Goal: Task Accomplishment & Management: Use online tool/utility

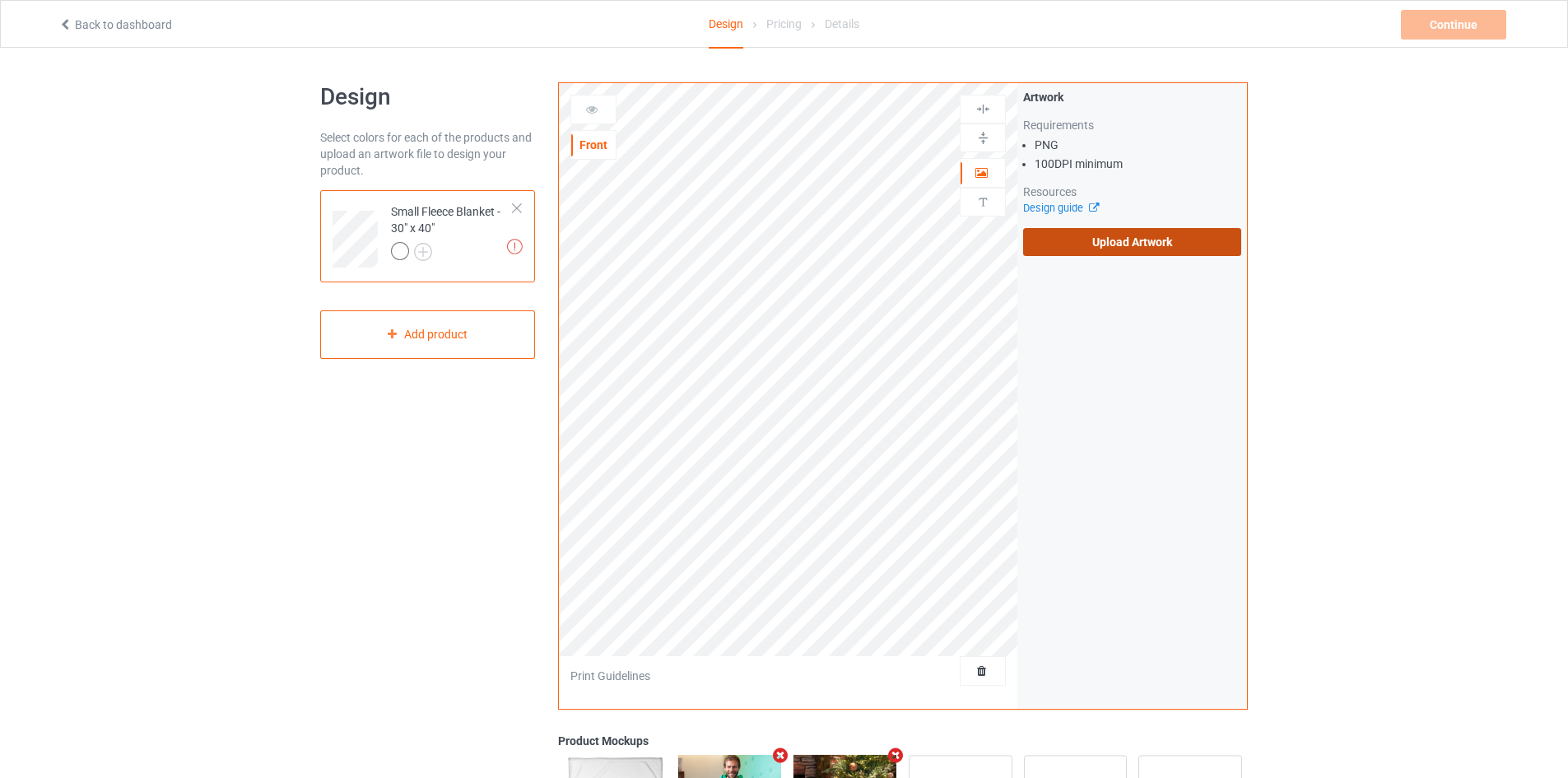
click at [1133, 229] on label "Upload Artwork" at bounding box center [1132, 243] width 218 height 28
click at [0, 0] on input "Upload Artwork" at bounding box center [0, 0] width 0 height 0
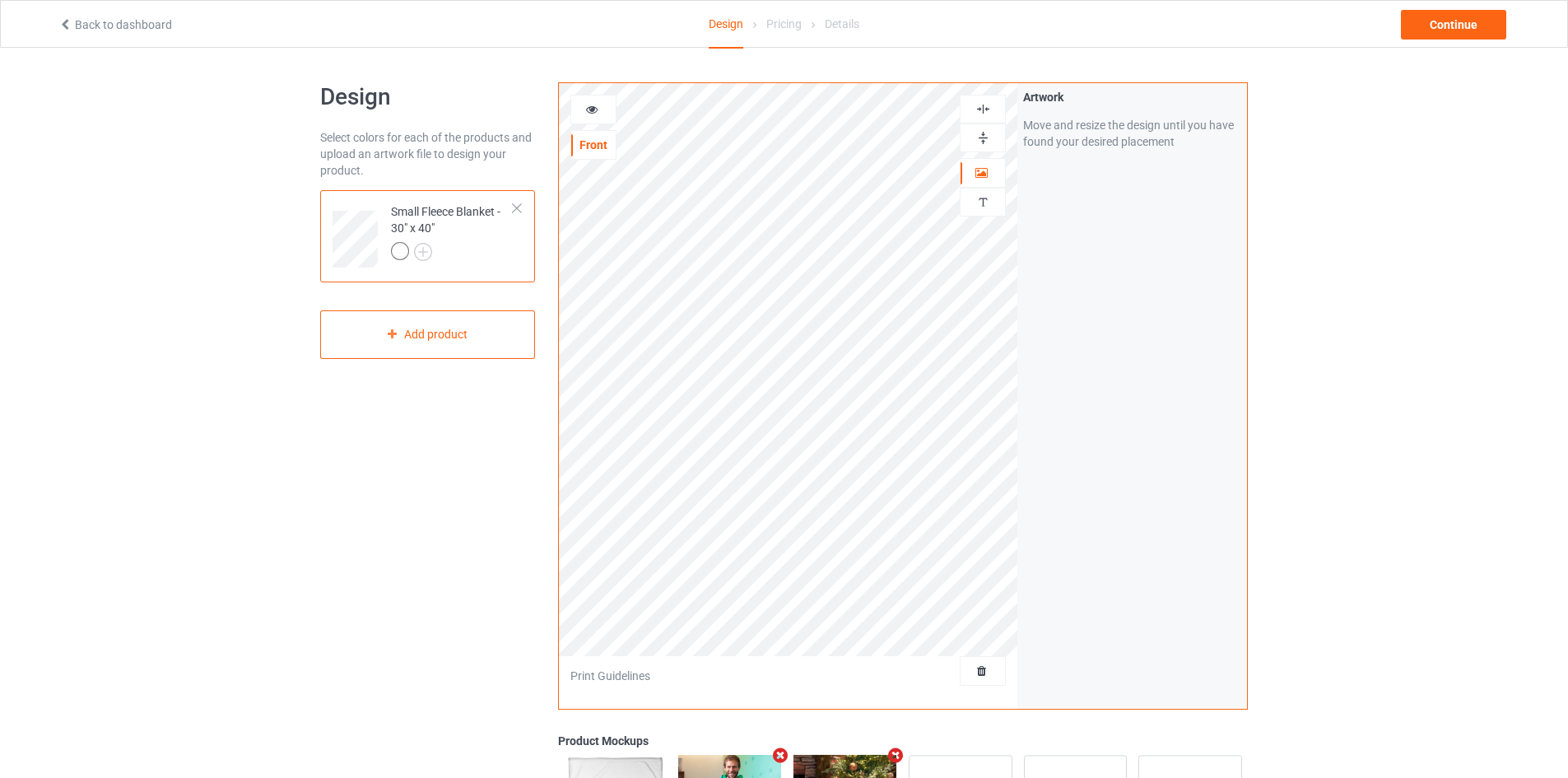
click at [978, 138] on img at bounding box center [983, 138] width 16 height 16
click at [979, 113] on img at bounding box center [983, 108] width 16 height 16
click at [1434, 18] on div "Continue" at bounding box center [1454, 25] width 105 height 30
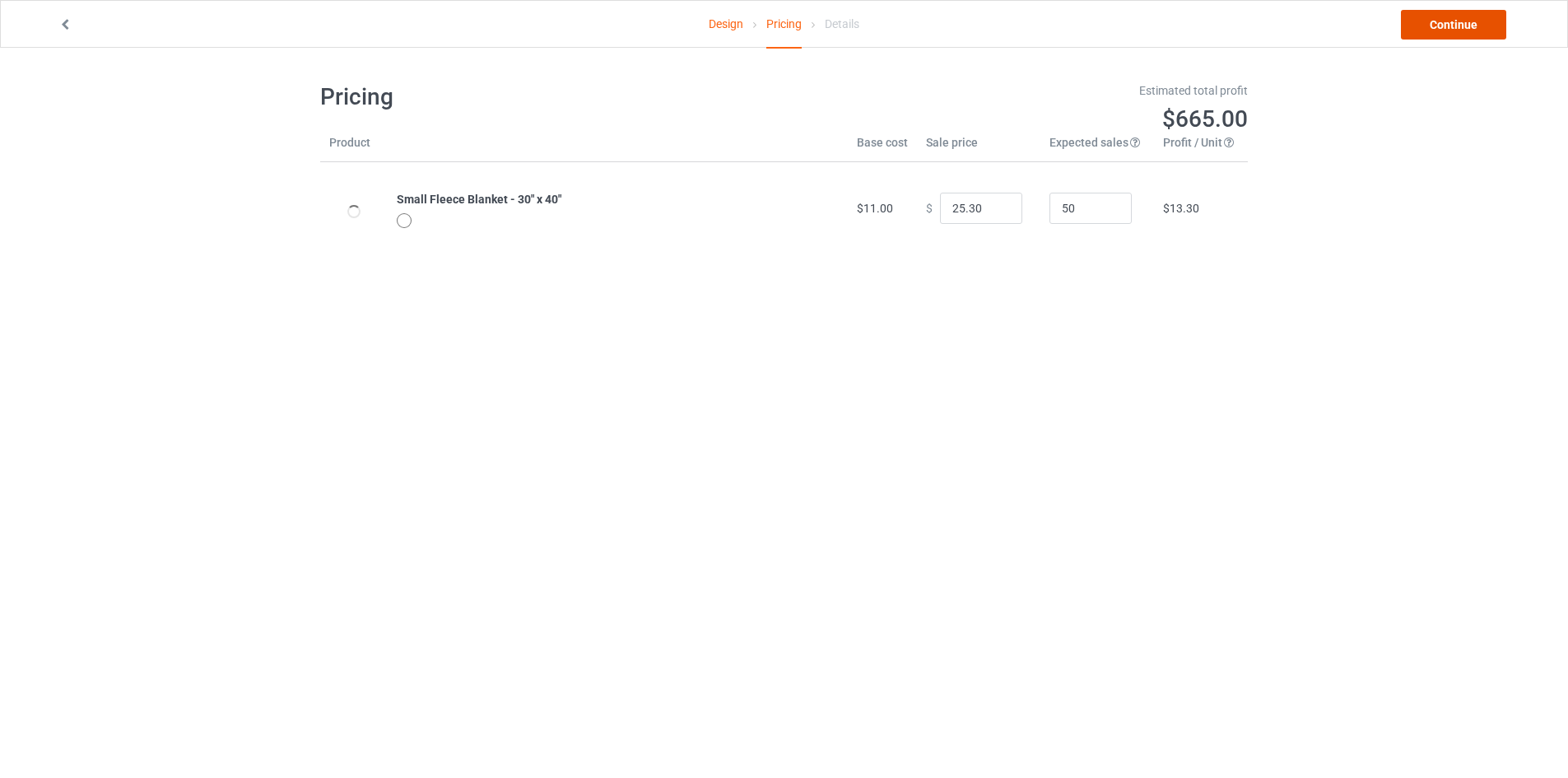
click at [1434, 18] on link "Continue" at bounding box center [1454, 25] width 105 height 30
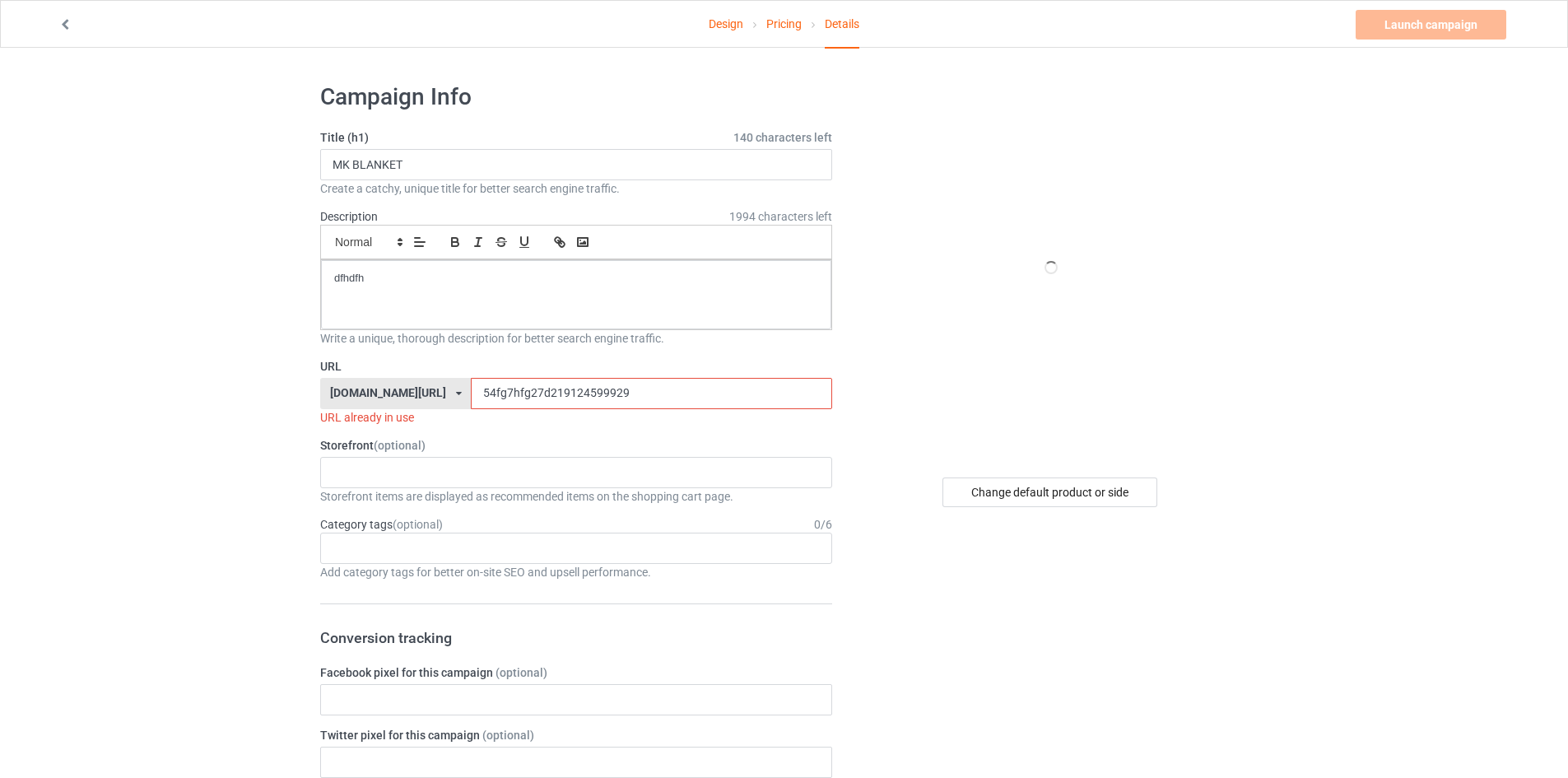
click at [471, 399] on input "54fg7hfg27d219124599929" at bounding box center [651, 394] width 360 height 32
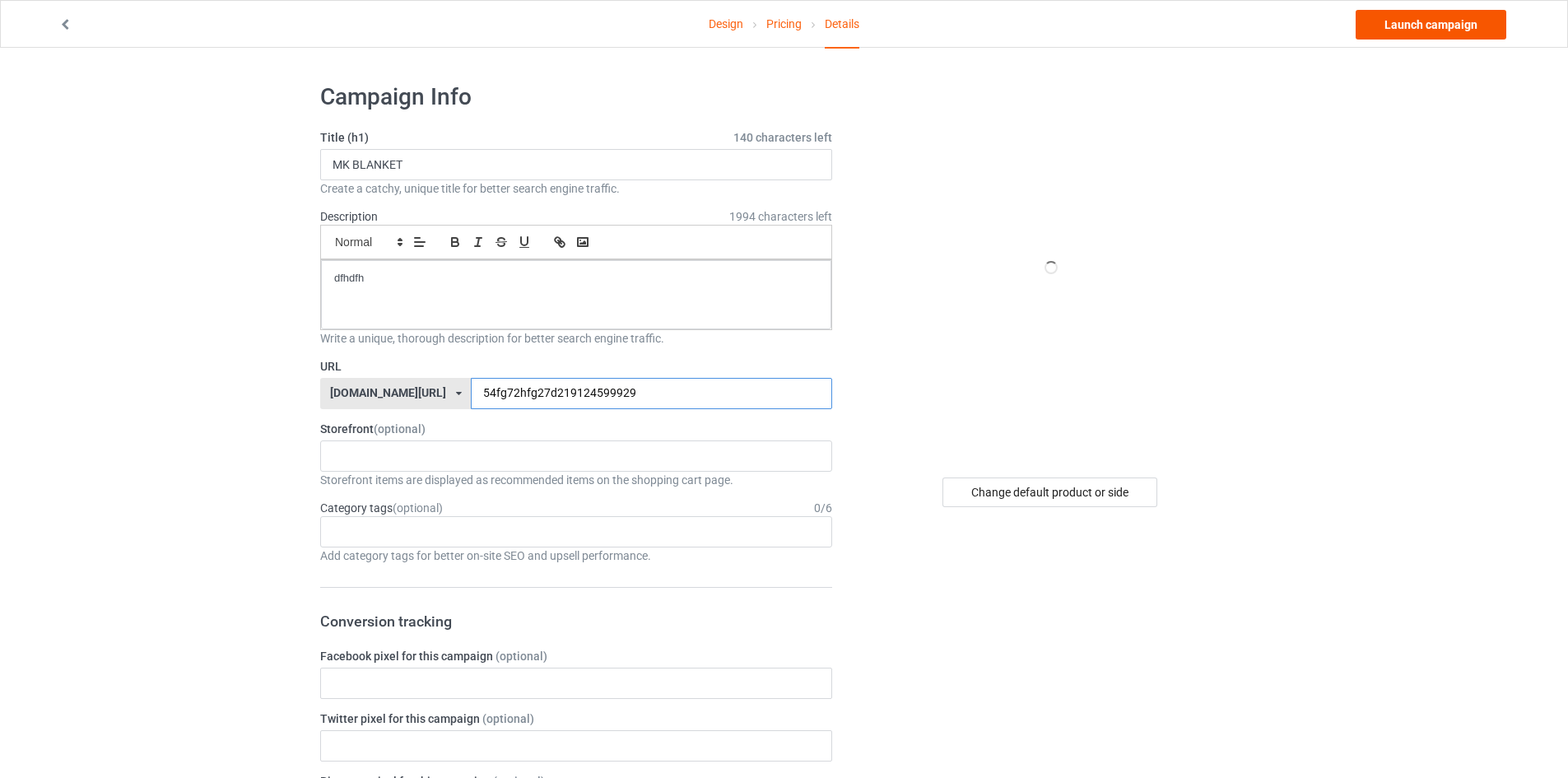
type input "54fg72hfg27d219124599929"
click at [1444, 23] on link "Launch campaign" at bounding box center [1430, 25] width 151 height 30
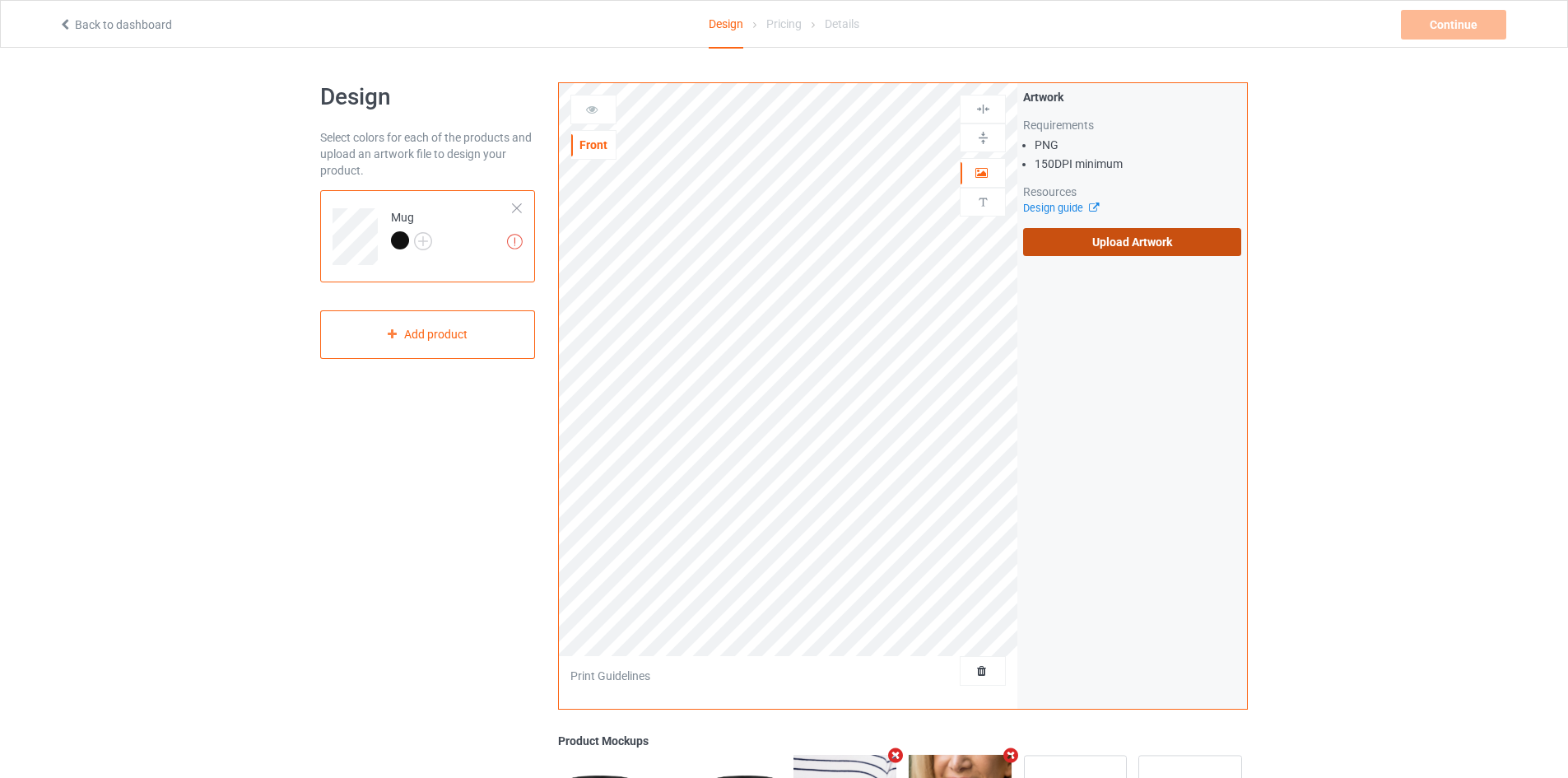
click at [1079, 243] on label "Upload Artwork" at bounding box center [1132, 243] width 218 height 28
click at [0, 0] on input "Upload Artwork" at bounding box center [0, 0] width 0 height 0
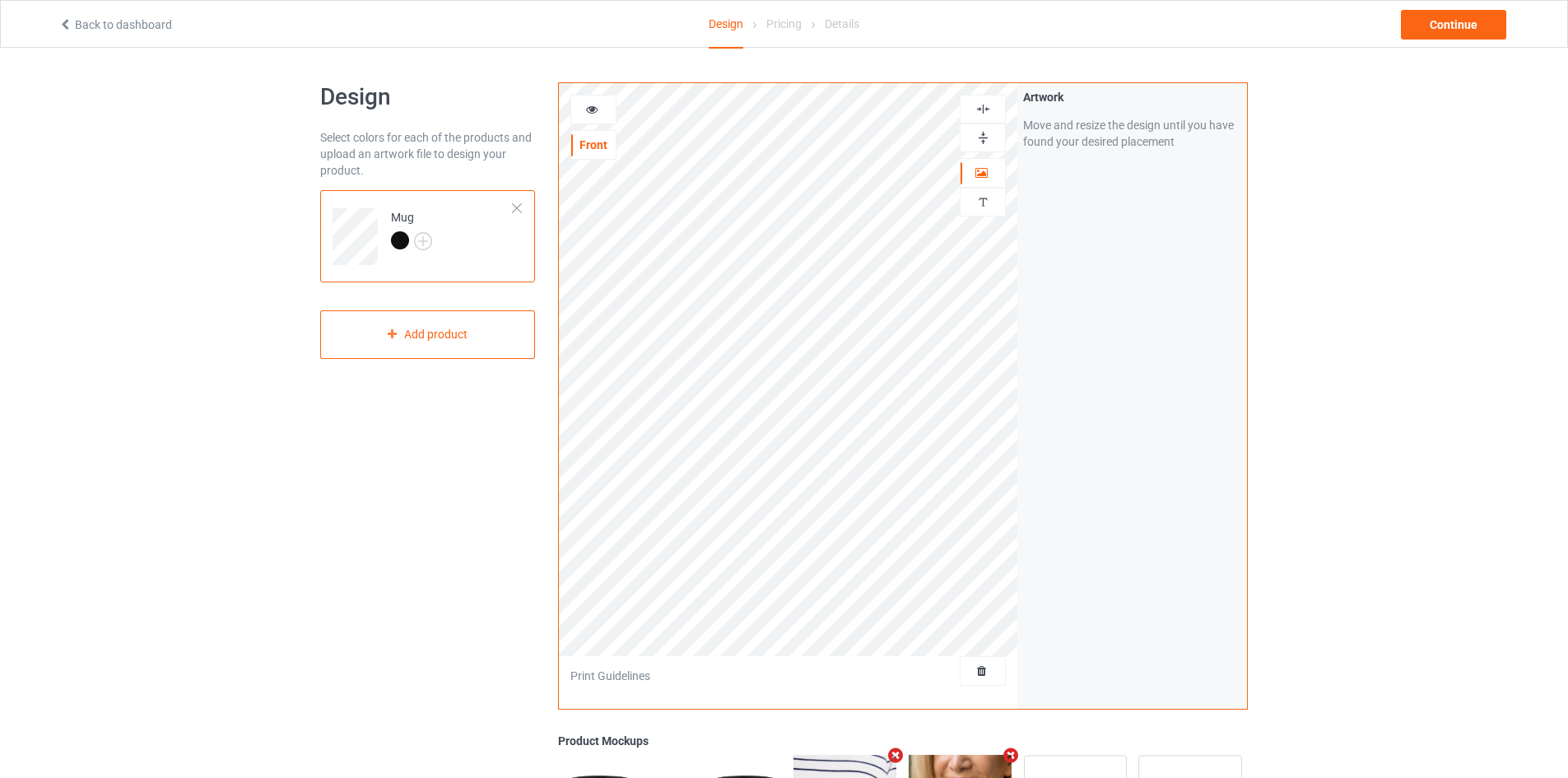
click at [983, 139] on img at bounding box center [983, 138] width 16 height 16
click at [1417, 25] on div "Continue" at bounding box center [1454, 25] width 105 height 30
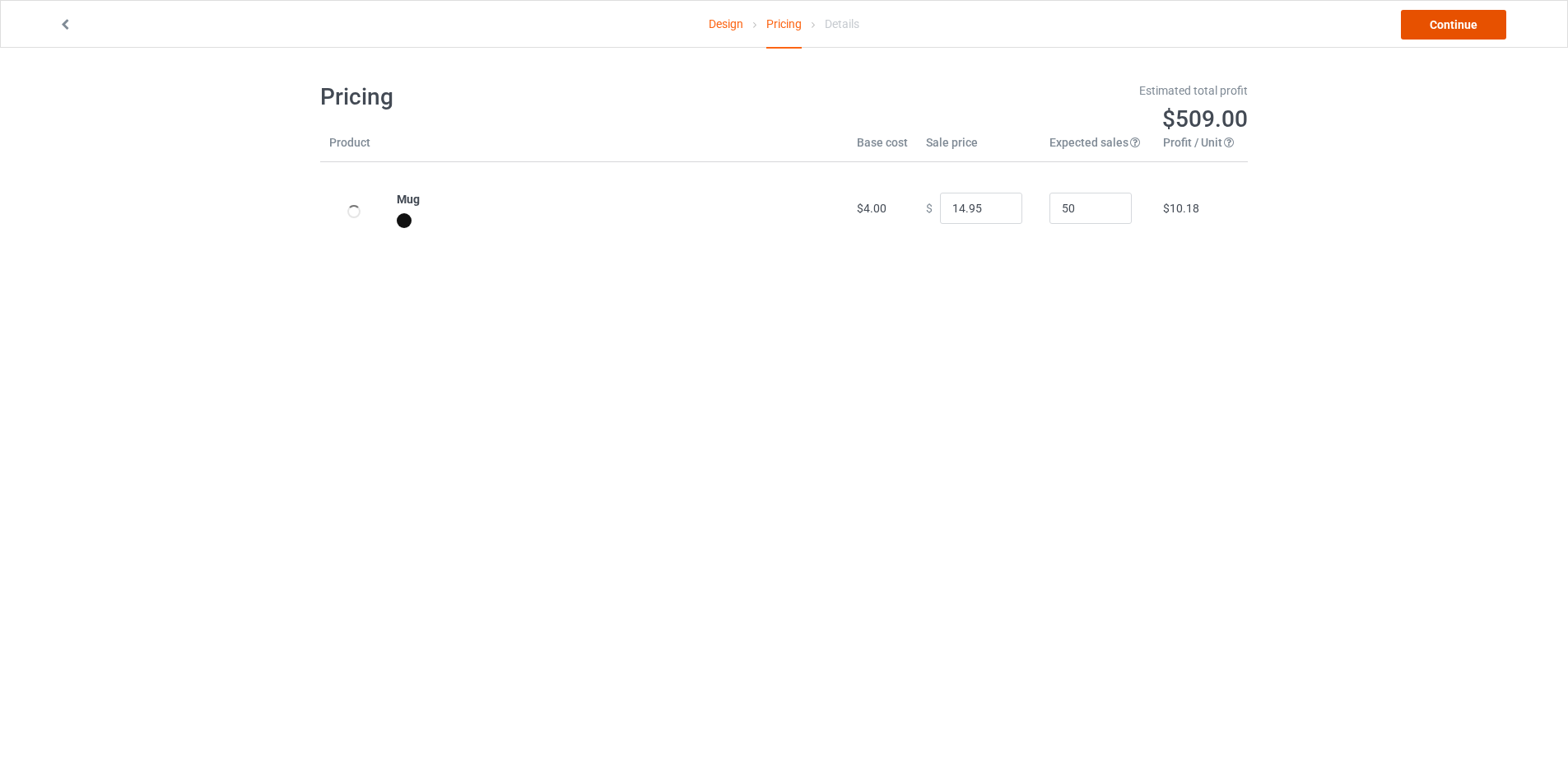
click at [1470, 25] on link "Continue" at bounding box center [1454, 25] width 105 height 30
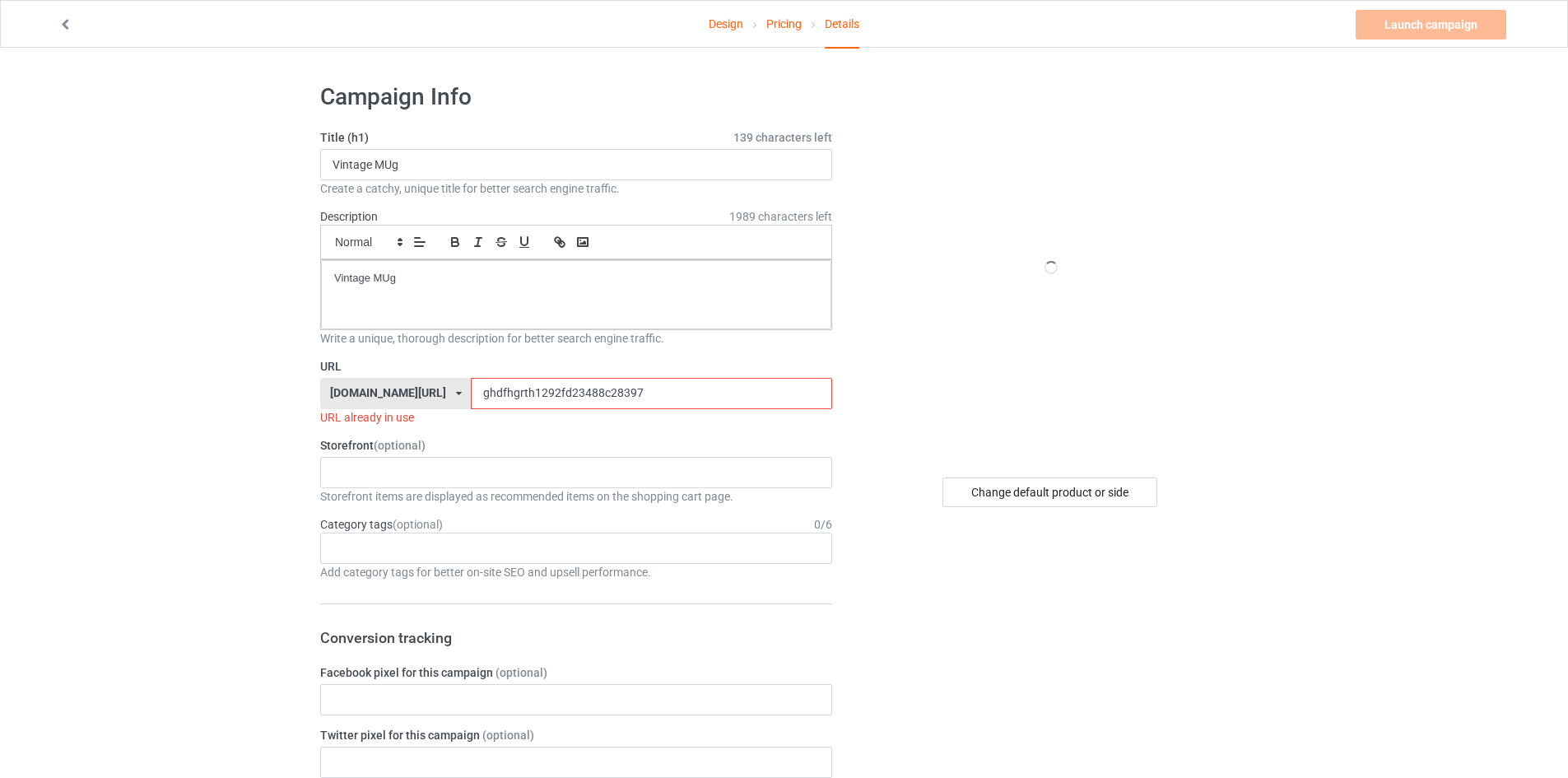
click at [545, 399] on input "ghdfhgrth1292fd23488c28397" at bounding box center [651, 394] width 360 height 32
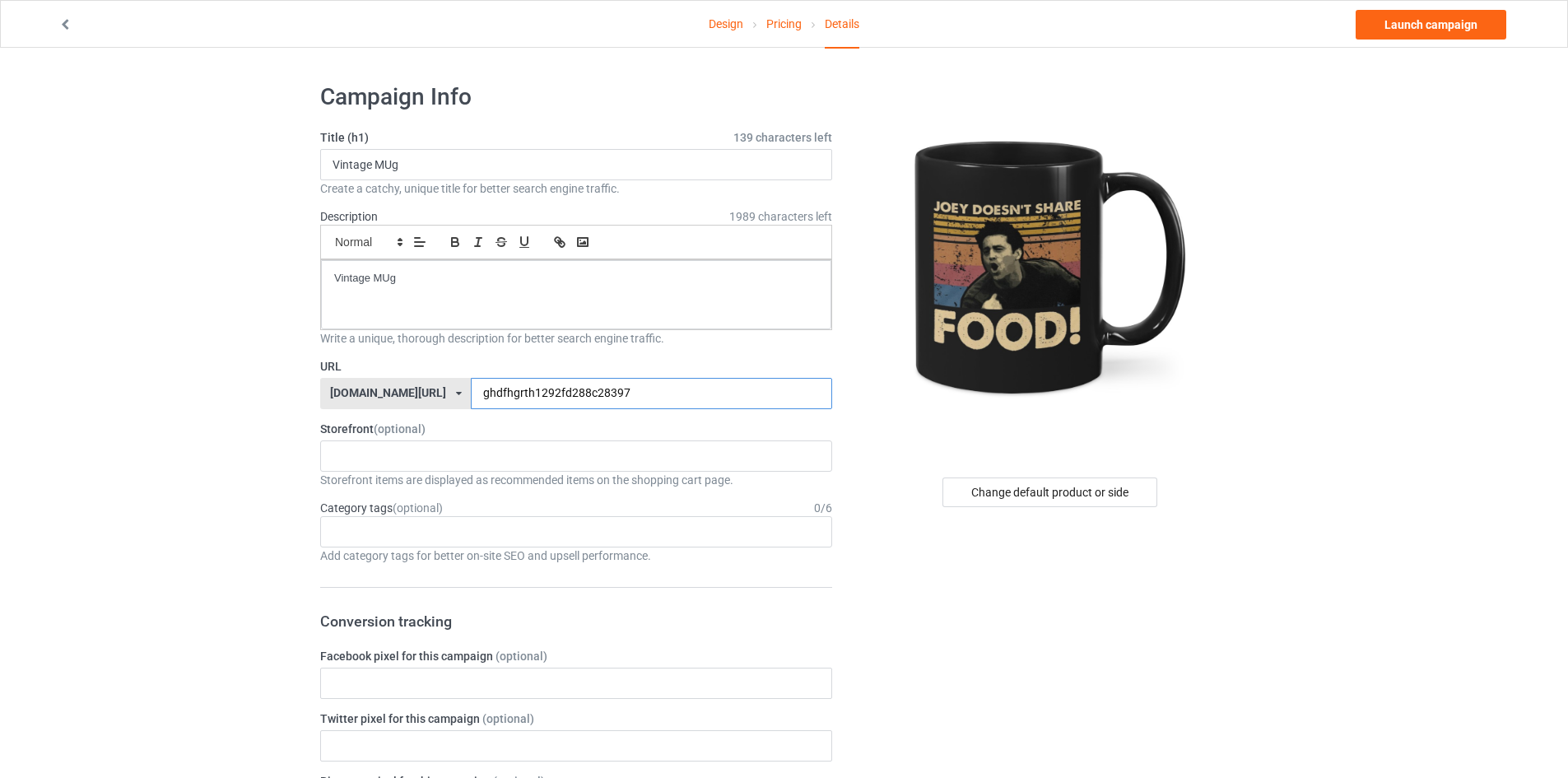
type input "ghdfhgrth1292fd288c28397"
click at [1431, 9] on div "Design Pricing Details Launch campaign" at bounding box center [784, 23] width 1474 height 46
click at [1431, 15] on link "Launch campaign" at bounding box center [1430, 25] width 151 height 30
